Goal: Information Seeking & Learning: Learn about a topic

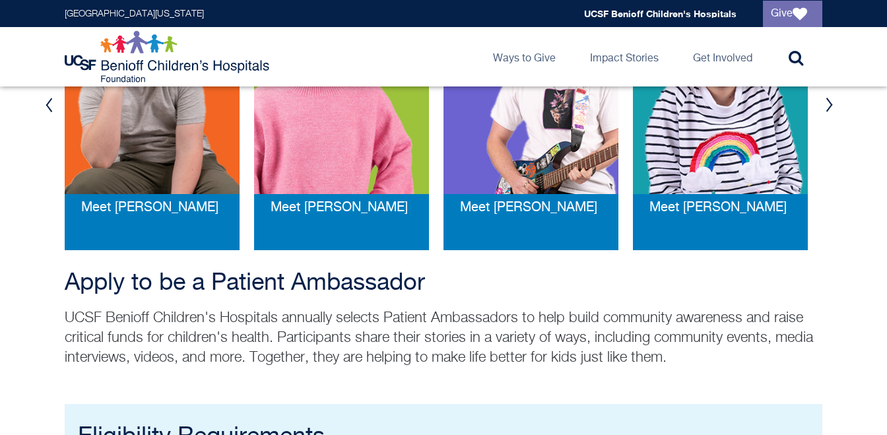
scroll to position [424, 0]
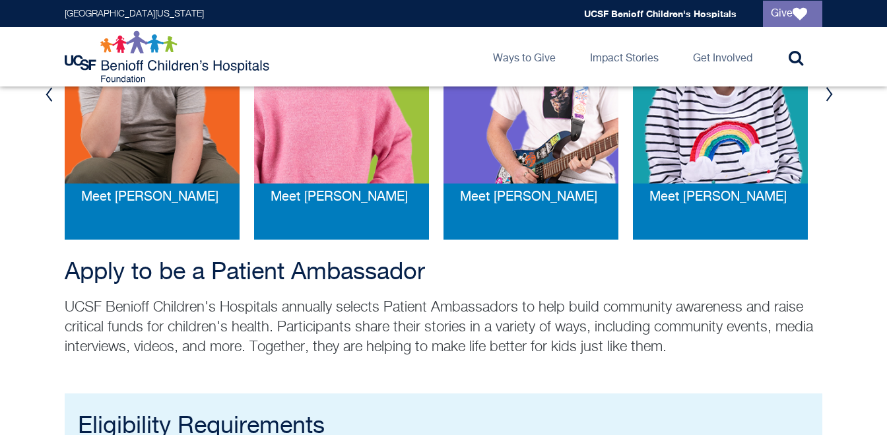
click at [336, 153] on img at bounding box center [341, 76] width 175 height 214
click at [570, 183] on div "Meet Jonah" at bounding box center [530, 207] width 175 height 66
click at [574, 144] on img at bounding box center [530, 76] width 175 height 214
click at [745, 135] on img at bounding box center [720, 76] width 175 height 214
click at [155, 160] on img at bounding box center [152, 76] width 175 height 214
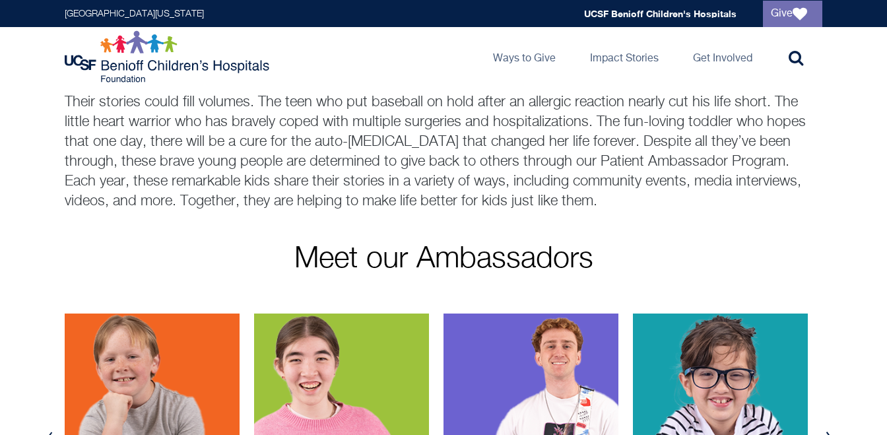
scroll to position [0, 0]
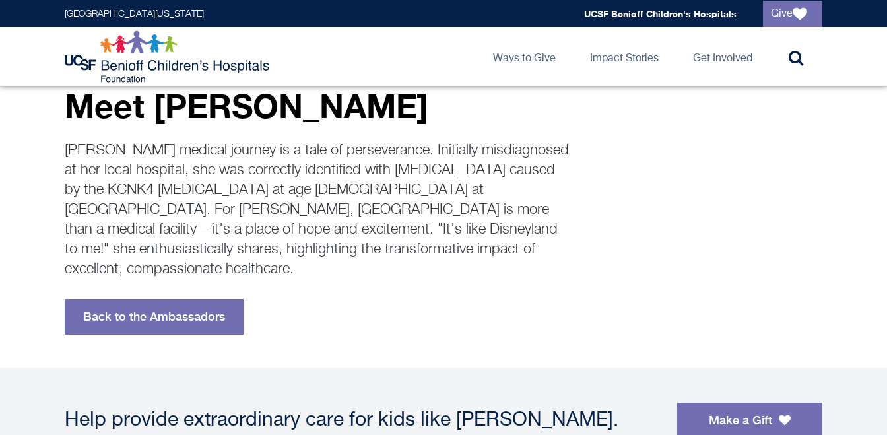
scroll to position [292, 0]
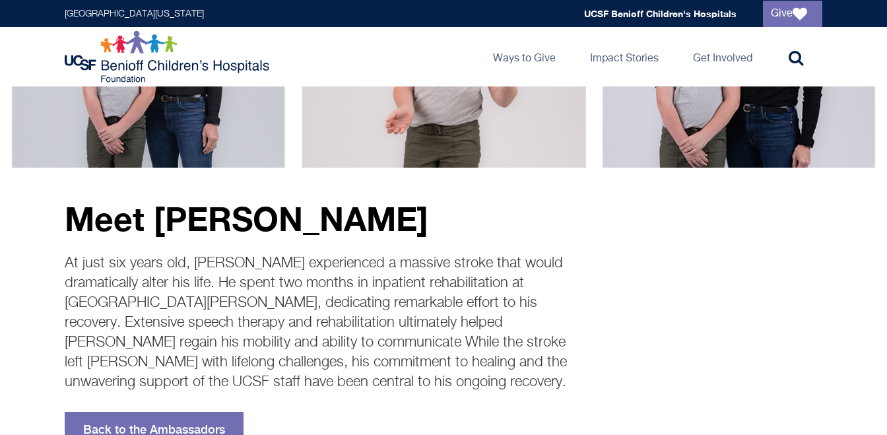
scroll to position [167, 0]
